Goal: Navigation & Orientation: Find specific page/section

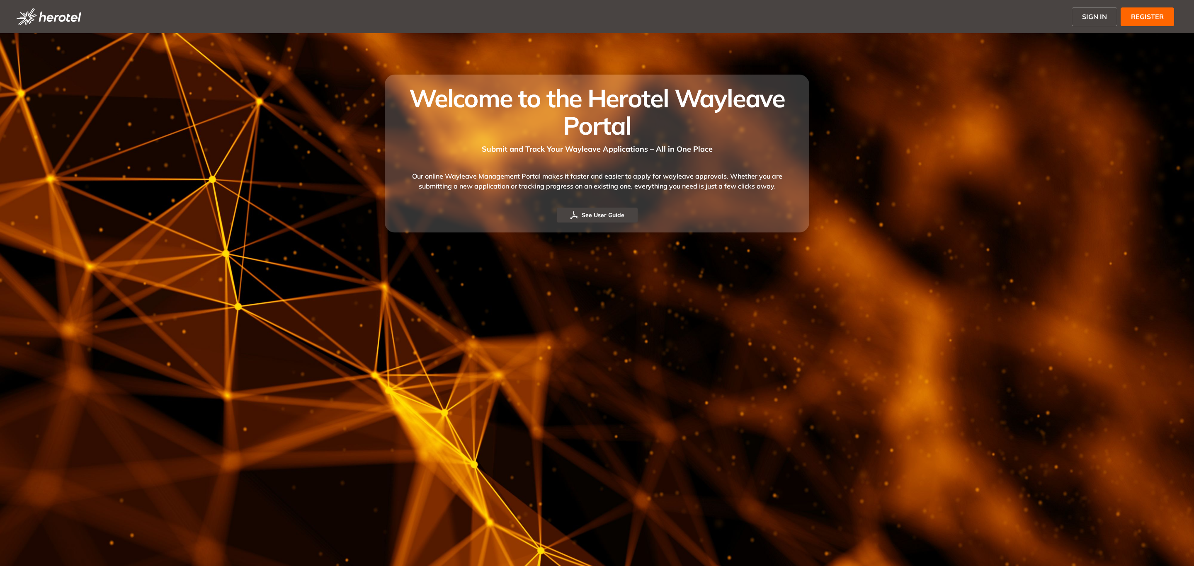
click at [1085, 15] on span "SIGN IN" at bounding box center [1094, 17] width 25 height 10
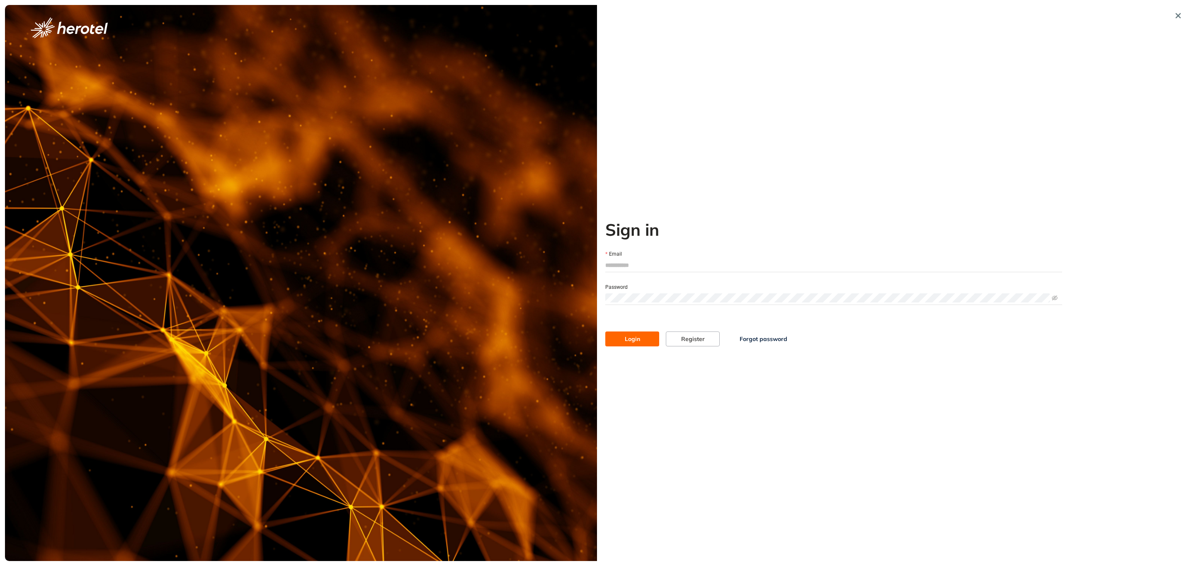
type input "**********"
click at [642, 333] on button "Login" at bounding box center [632, 339] width 54 height 15
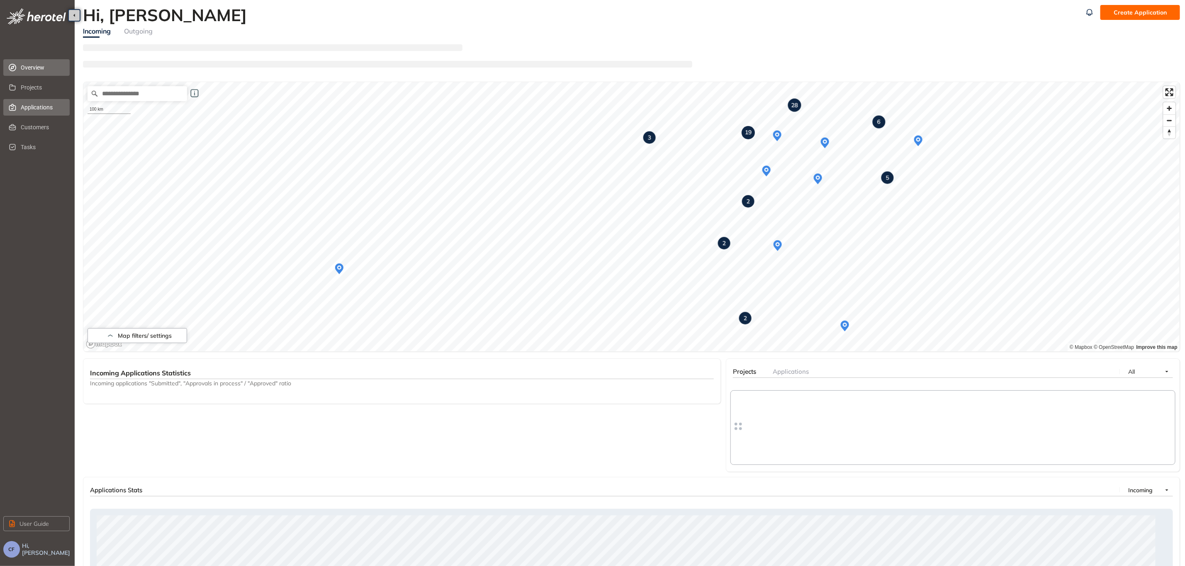
click at [39, 109] on span "Applications" at bounding box center [42, 107] width 42 height 17
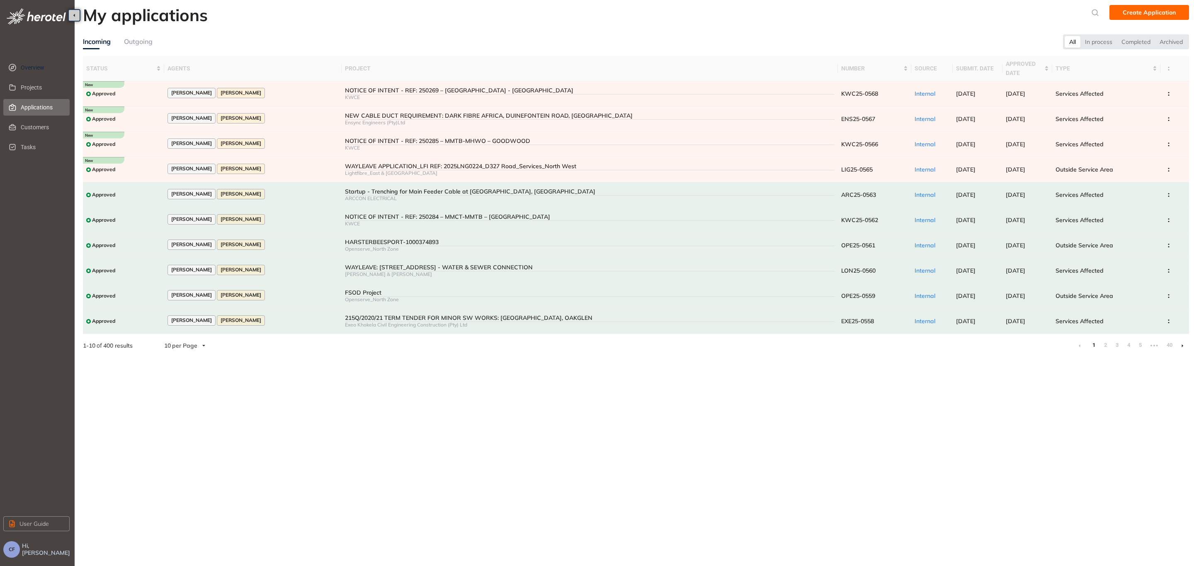
drag, startPoint x: 44, startPoint y: 64, endPoint x: 73, endPoint y: 66, distance: 30.0
click at [44, 64] on span "Overview" at bounding box center [42, 67] width 42 height 17
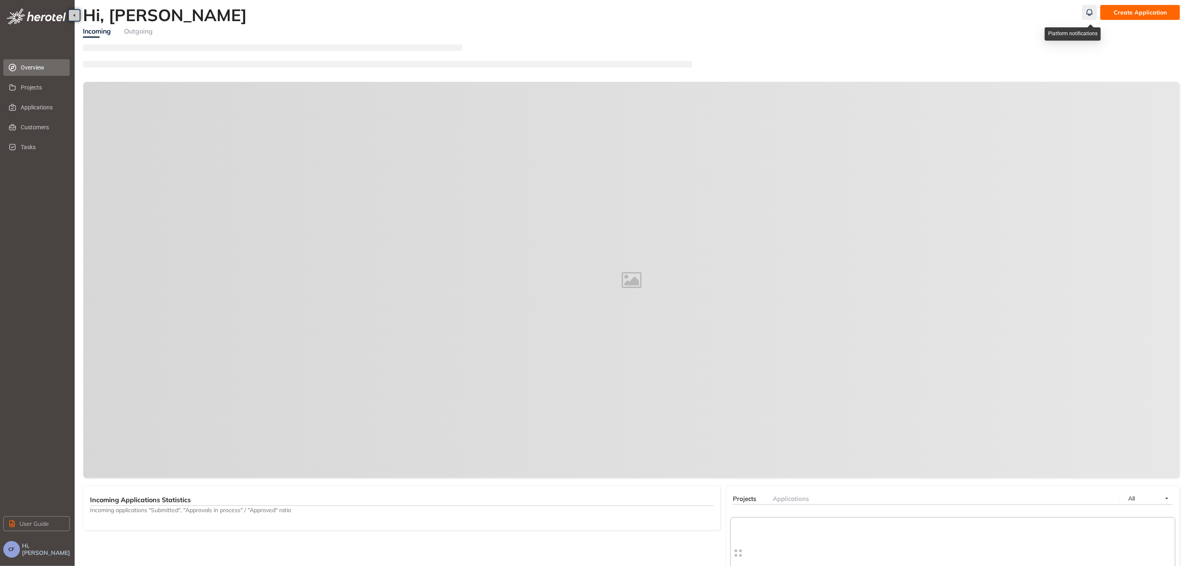
click at [1088, 12] on icon "button" at bounding box center [1089, 12] width 8 height 10
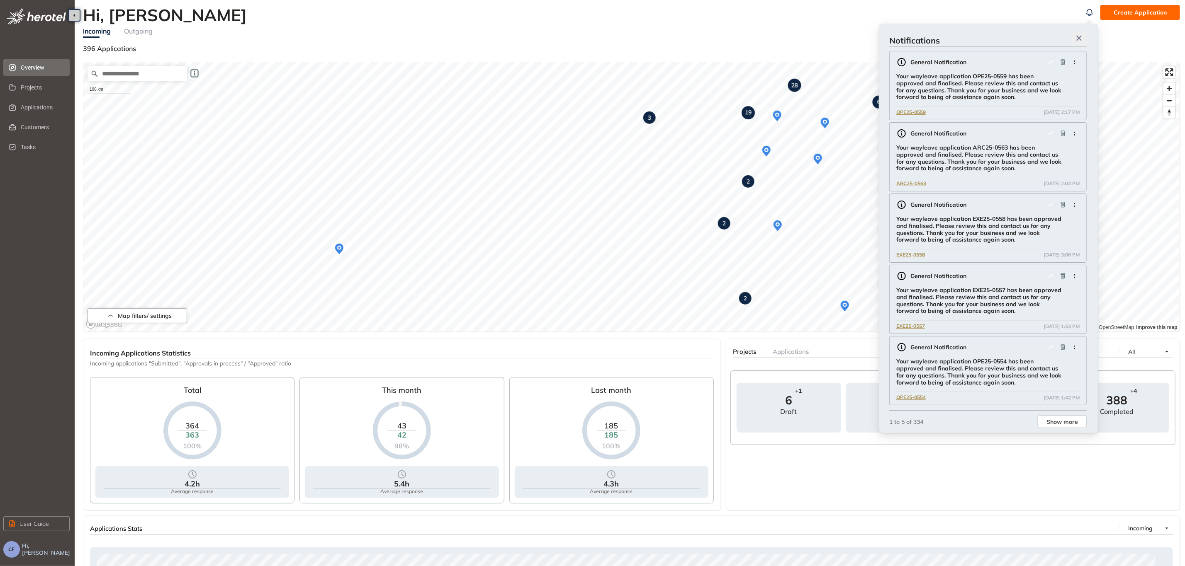
click at [1079, 35] on icon "button" at bounding box center [1079, 38] width 8 height 6
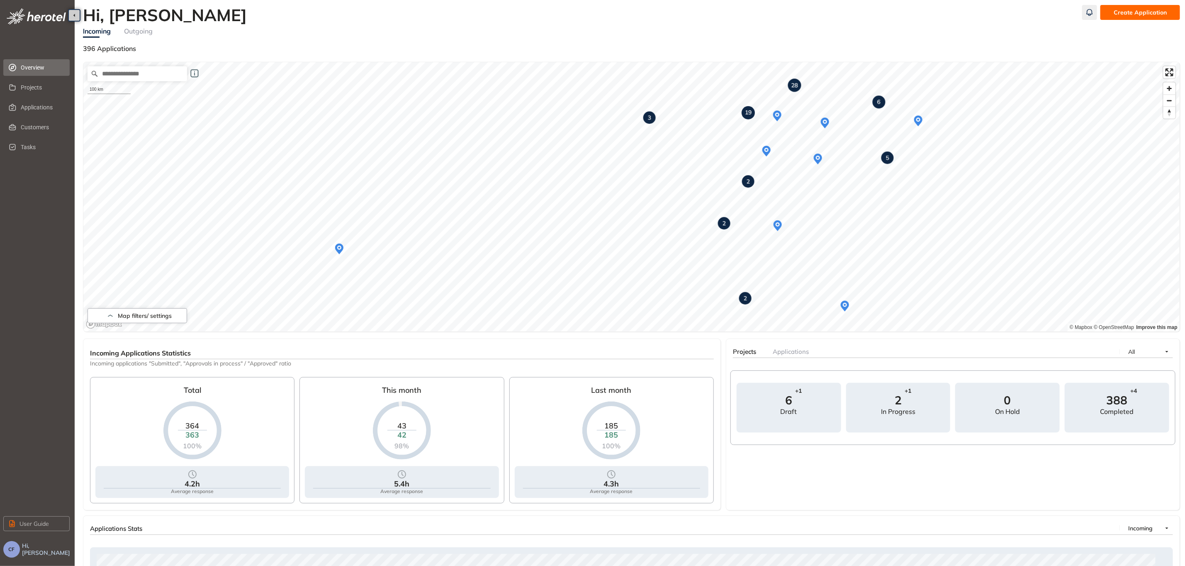
click at [1087, 17] on icon "button" at bounding box center [1089, 12] width 8 height 10
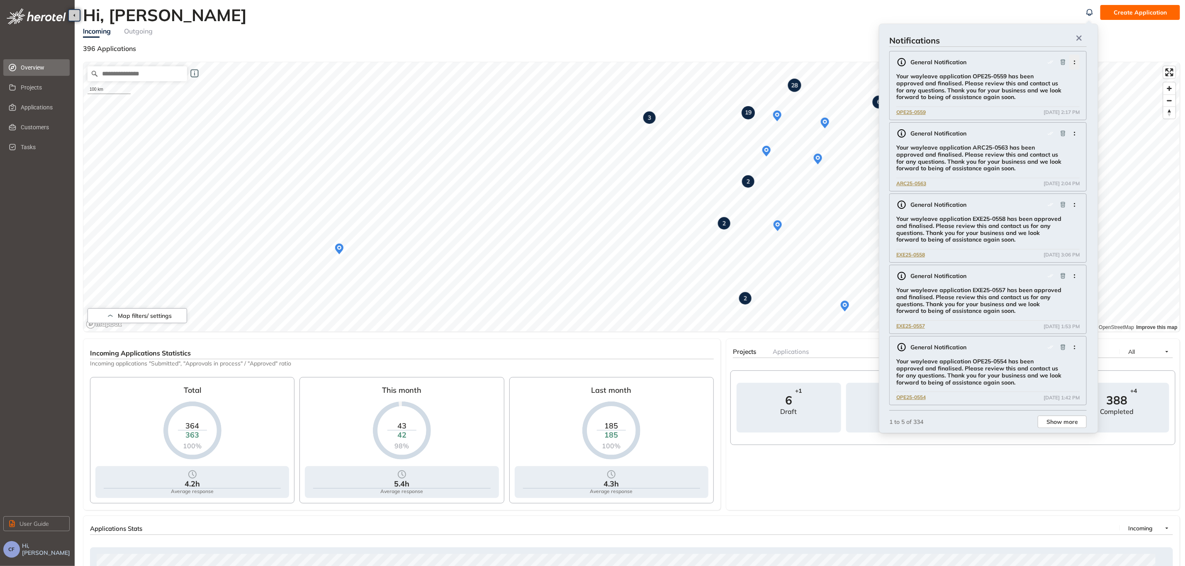
click at [1070, 61] on icon "button" at bounding box center [1074, 63] width 8 height 4
click at [1014, 61] on div "General Notification" at bounding box center [987, 62] width 183 height 15
click at [40, 68] on span "Overview" at bounding box center [42, 67] width 42 height 17
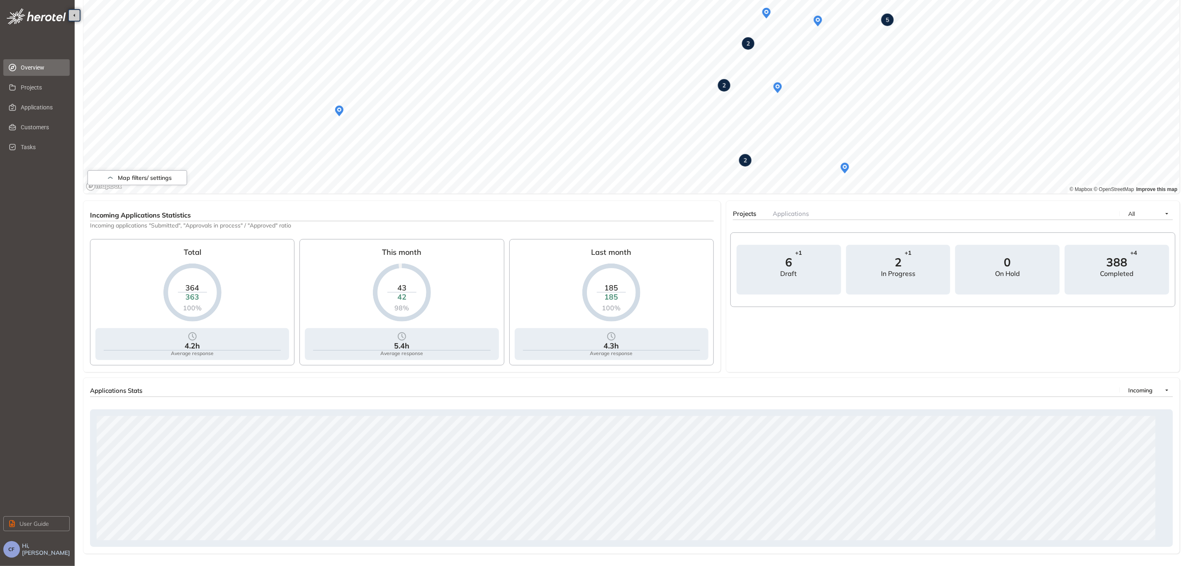
scroll to position [144, 0]
